Goal: Task Accomplishment & Management: Use online tool/utility

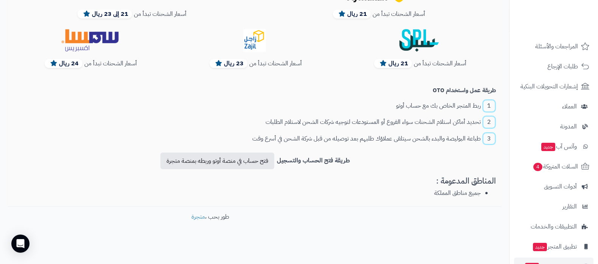
scroll to position [102, 0]
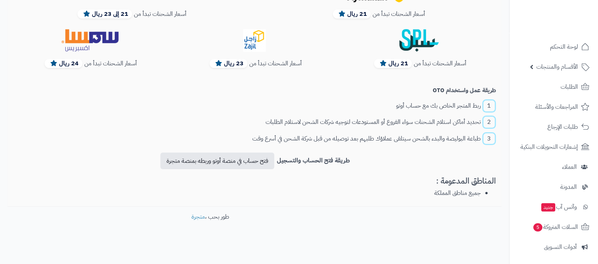
scroll to position [266, 0]
click at [235, 157] on link "فتح حساب في منصة أوتو وربطه بمنصة متجرة" at bounding box center [217, 161] width 114 height 17
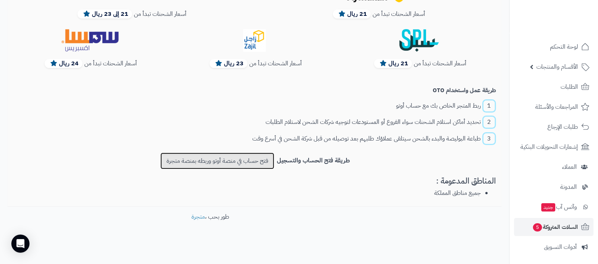
scroll to position [102, 0]
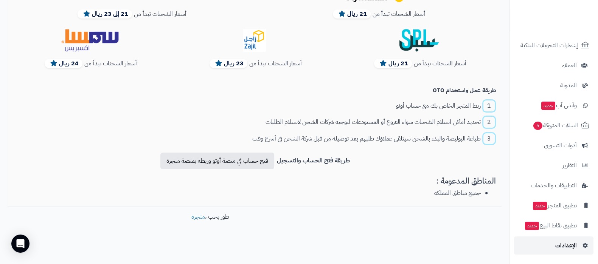
click at [563, 240] on link "الإعدادات" at bounding box center [553, 246] width 79 height 18
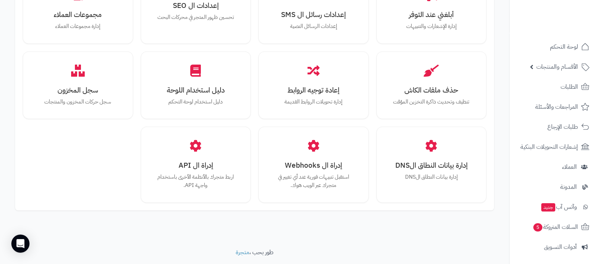
scroll to position [700, 0]
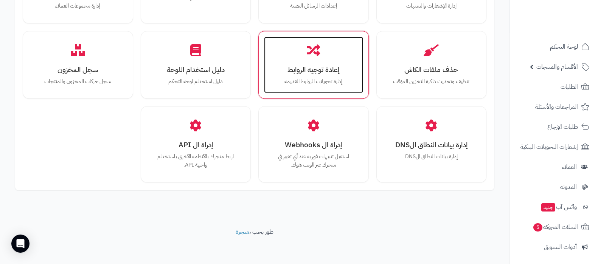
click at [305, 80] on p "إدارة تحويلات الروابط القديمة" at bounding box center [314, 82] width 84 height 8
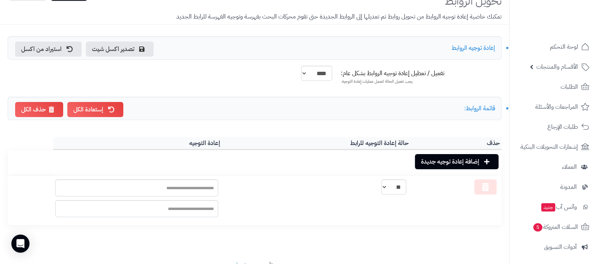
scroll to position [33, 0]
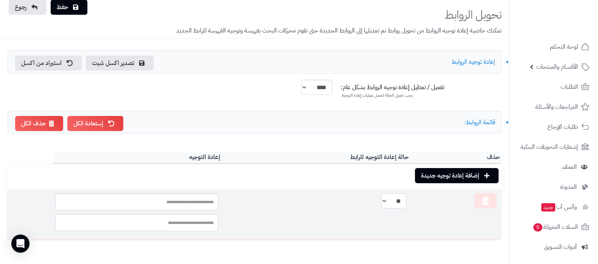
click at [404, 198] on select "*** **" at bounding box center [393, 201] width 25 height 15
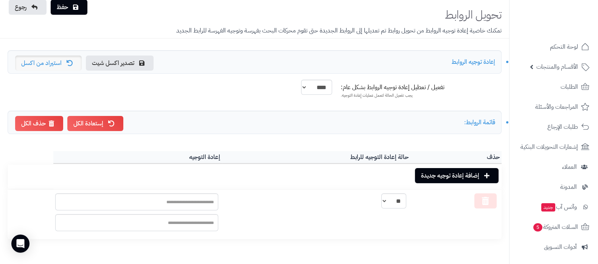
click at [46, 66] on link "استيراد من اكسل" at bounding box center [48, 63] width 67 height 15
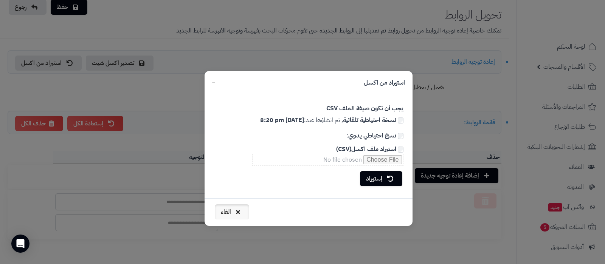
click at [235, 216] on button "الغاء" at bounding box center [232, 212] width 34 height 15
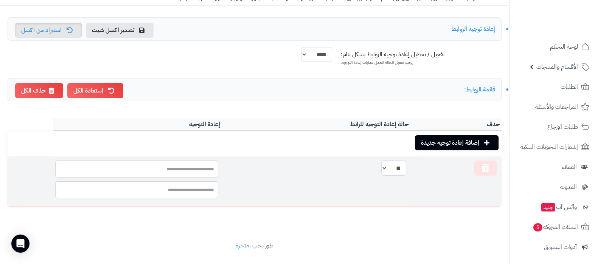
scroll to position [81, 0]
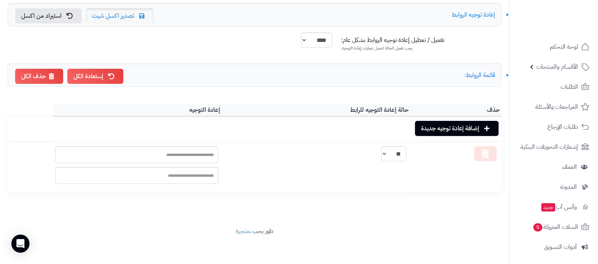
click at [131, 17] on link "تصدير اكسل شيت" at bounding box center [120, 15] width 68 height 15
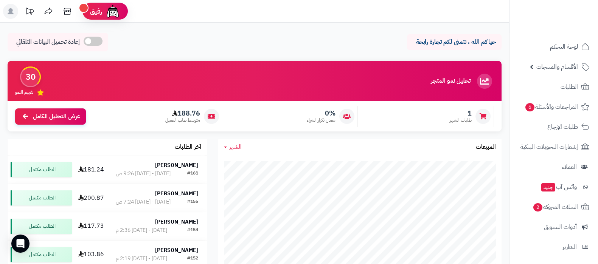
scroll to position [81, 0]
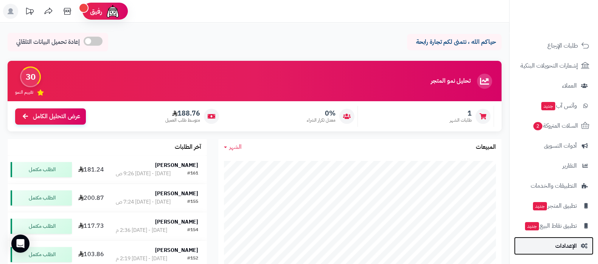
click at [566, 243] on span "الإعدادات" at bounding box center [566, 246] width 22 height 11
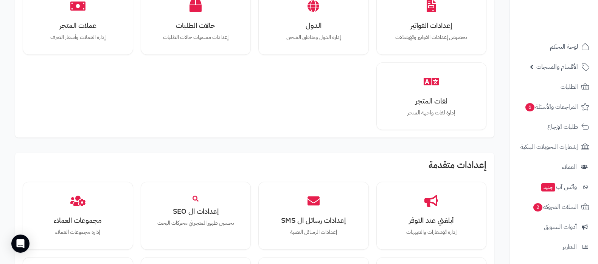
scroll to position [614, 0]
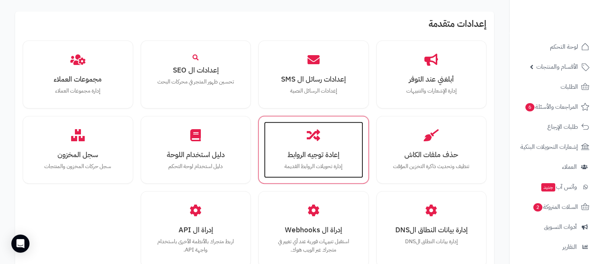
click at [309, 163] on p "إدارة تحويلات الروابط القديمة" at bounding box center [314, 167] width 84 height 8
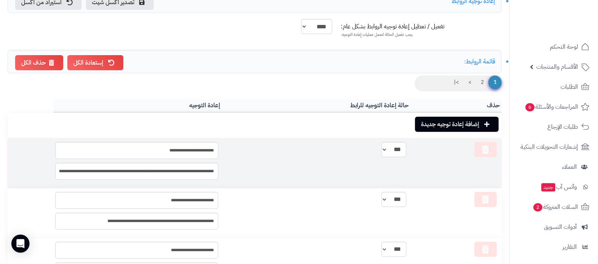
scroll to position [236, 0]
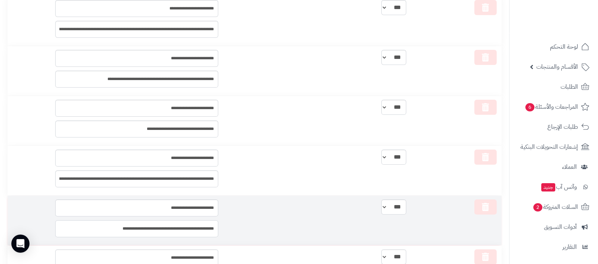
click at [196, 225] on input "**********" at bounding box center [136, 229] width 163 height 17
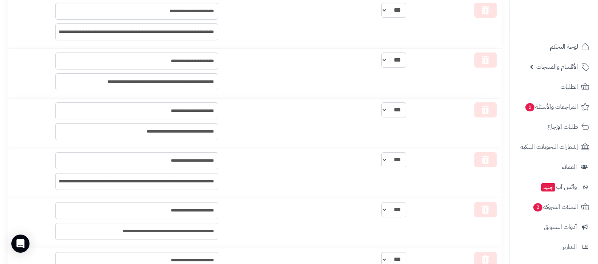
scroll to position [0, 0]
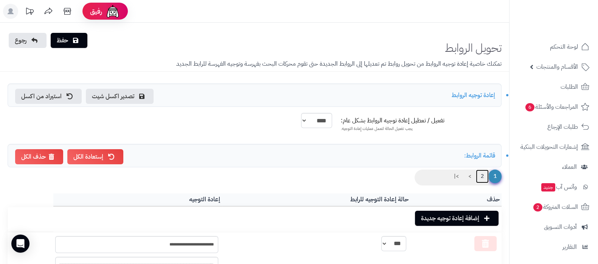
click at [481, 176] on link "2" at bounding box center [482, 177] width 13 height 14
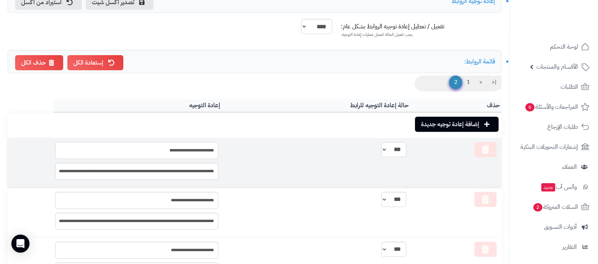
click at [218, 150] on input "**********" at bounding box center [136, 150] width 163 height 17
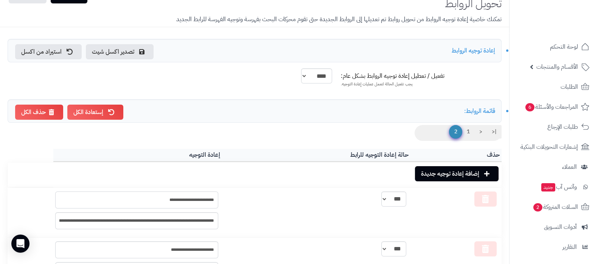
scroll to position [0, 0]
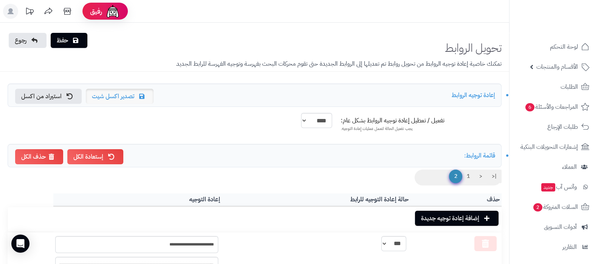
click at [118, 94] on link "تصدير اكسل شيت" at bounding box center [120, 96] width 68 height 15
click at [473, 174] on link "1" at bounding box center [468, 177] width 13 height 14
click at [120, 92] on link "تصدير اكسل شيت" at bounding box center [120, 96] width 68 height 15
